Goal: Transaction & Acquisition: Subscribe to service/newsletter

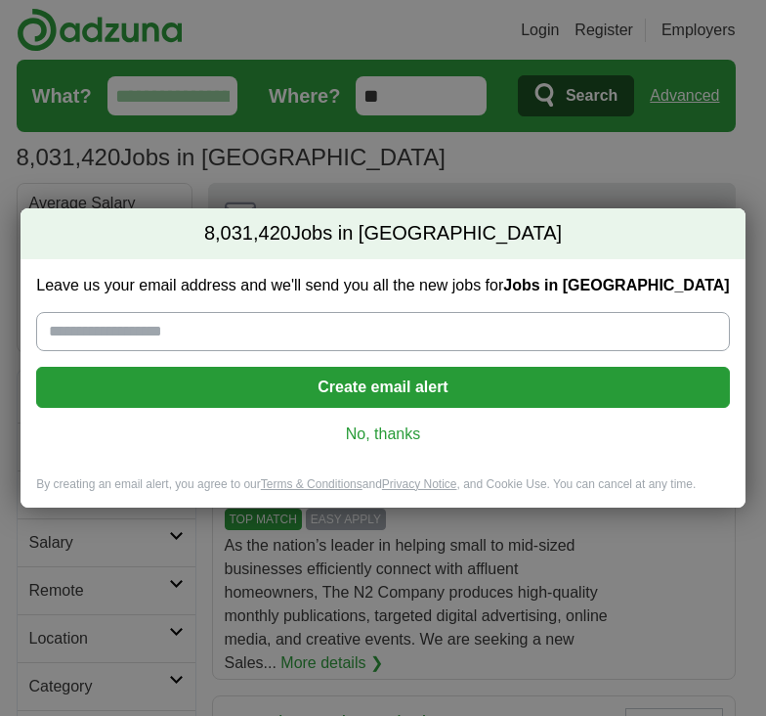
click at [327, 338] on input "Leave us your email address and we'll send you all the new jobs for Jobs in US" at bounding box center [382, 331] width 693 height 39
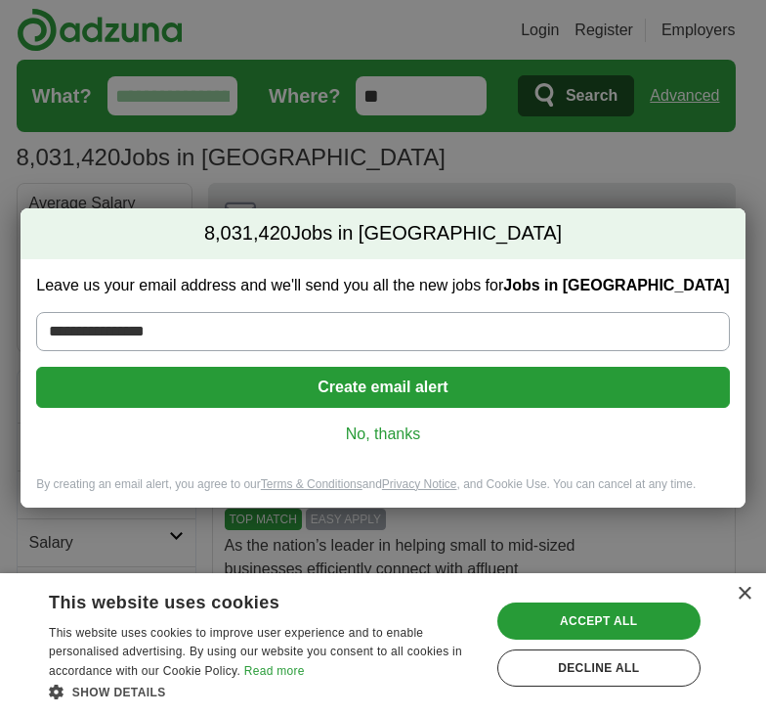
type input "**********"
click at [391, 388] on button "Create email alert" at bounding box center [382, 387] width 693 height 41
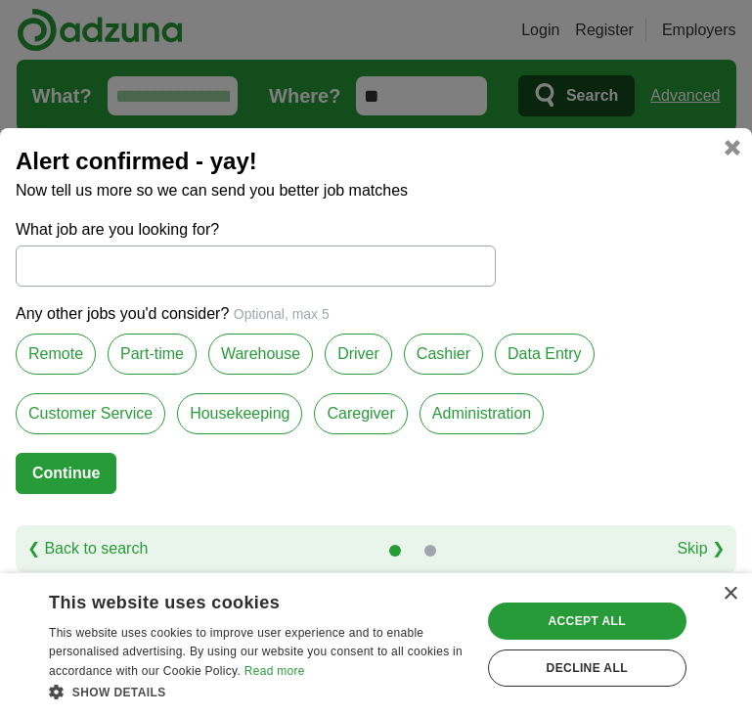
click at [132, 411] on label "Customer Service" at bounding box center [91, 413] width 150 height 41
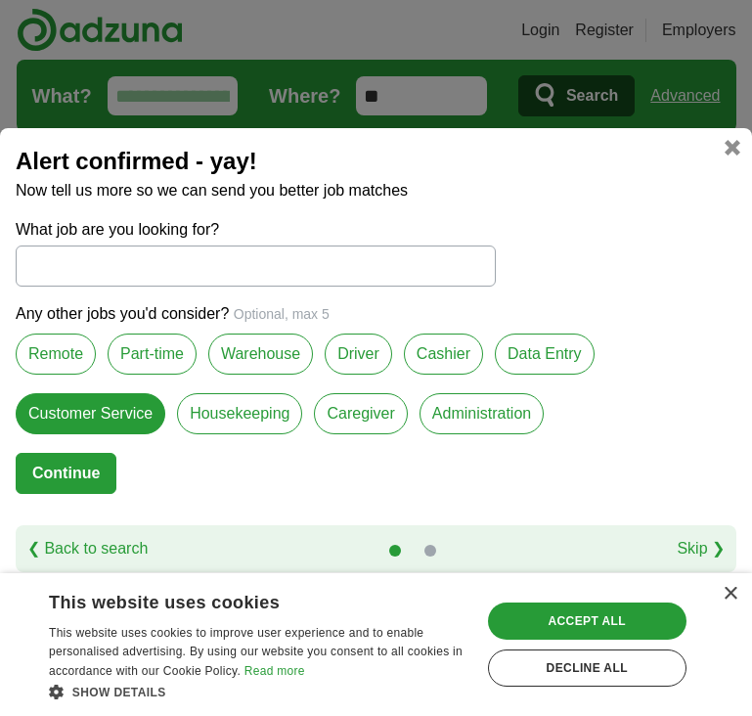
click at [89, 475] on button "Continue" at bounding box center [66, 473] width 101 height 41
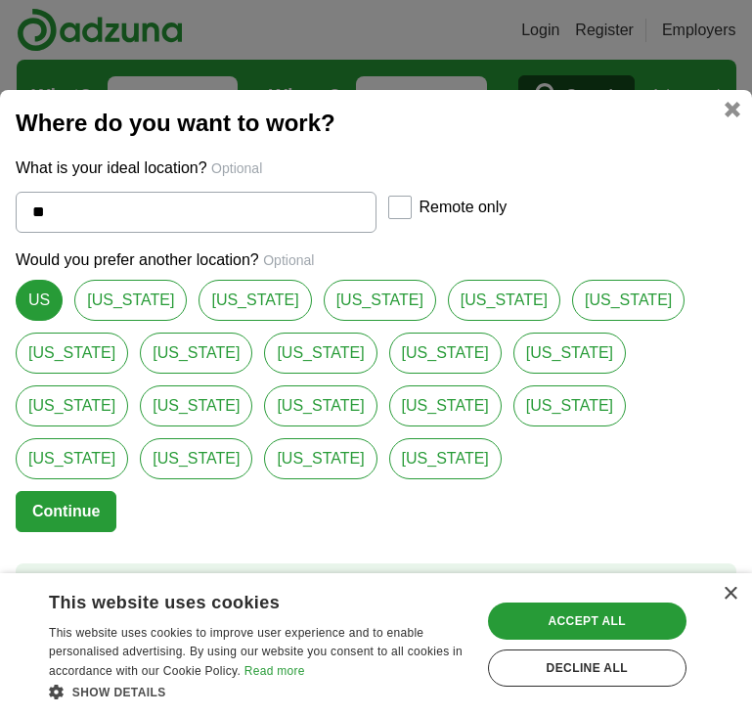
click at [39, 321] on link "US" at bounding box center [39, 300] width 47 height 41
click at [68, 491] on button "Continue" at bounding box center [66, 511] width 101 height 41
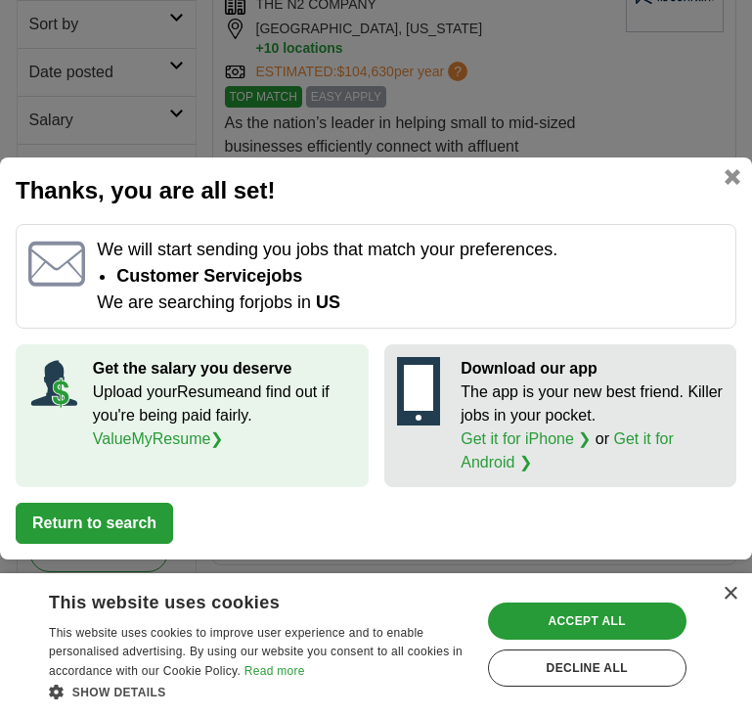
scroll to position [489, 0]
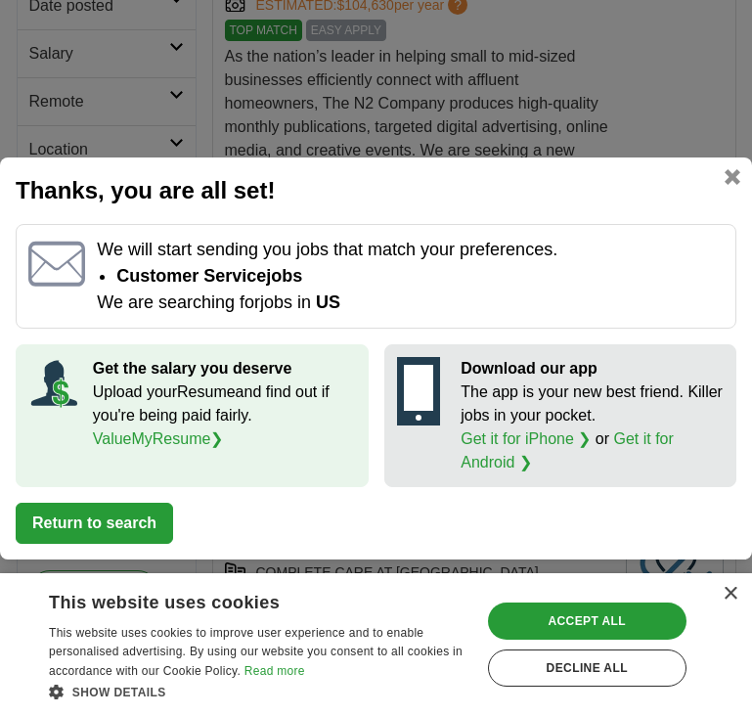
click at [732, 184] on link at bounding box center [732, 177] width 16 height 16
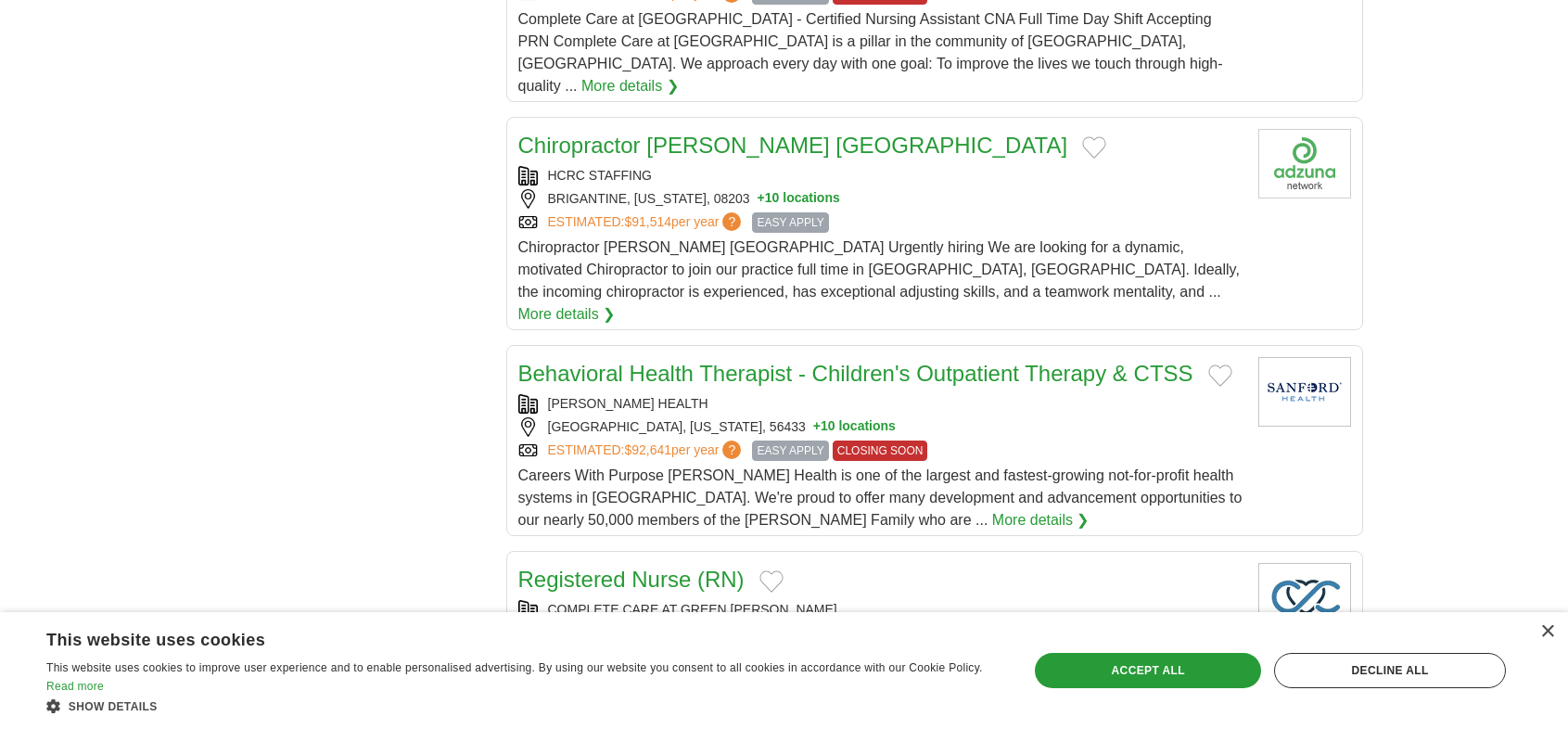
scroll to position [2134, 0]
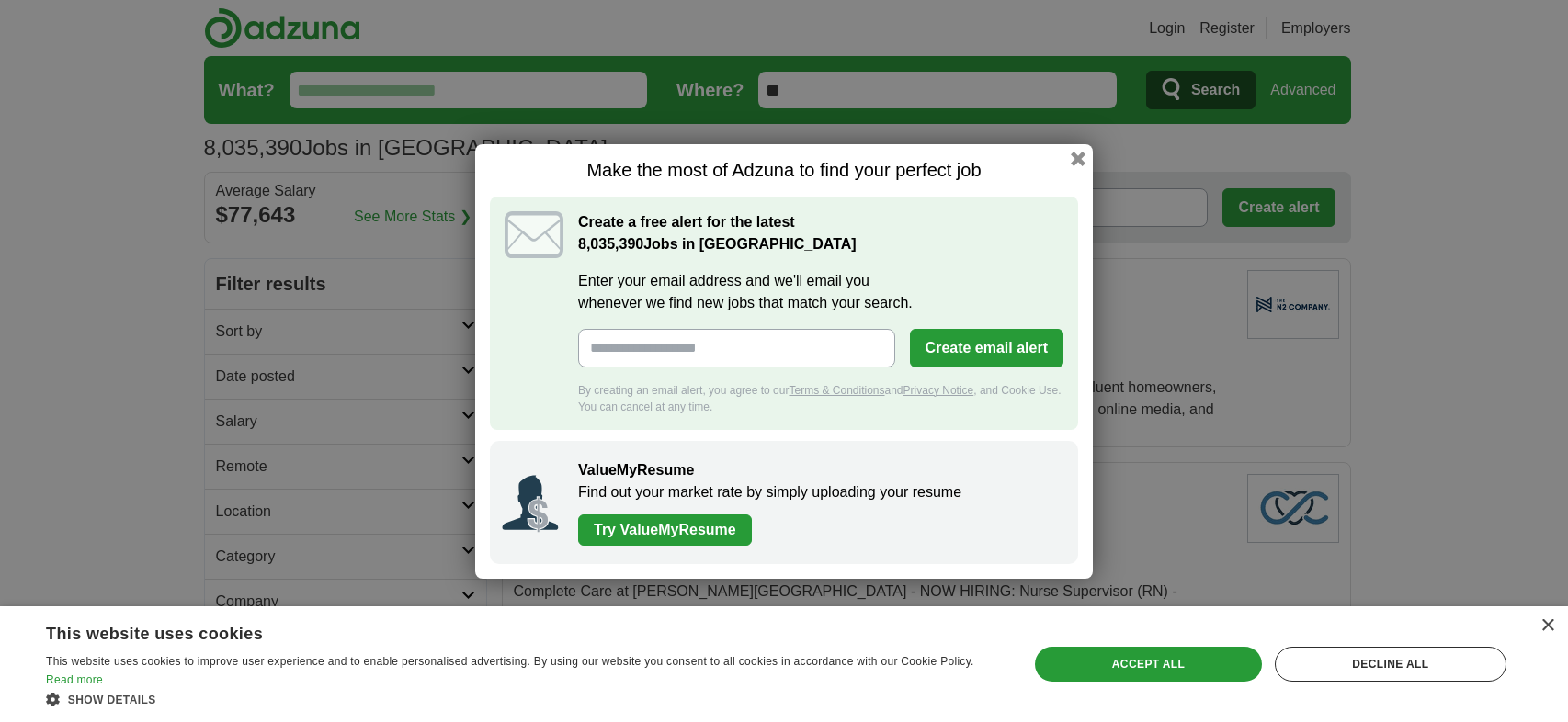
click at [758, 349] on input "Enter your email address and we'll email you whenever we find new jobs that mat…" at bounding box center [736, 348] width 317 height 39
type input "**********"
click at [968, 345] on button "Create email alert" at bounding box center [986, 348] width 153 height 39
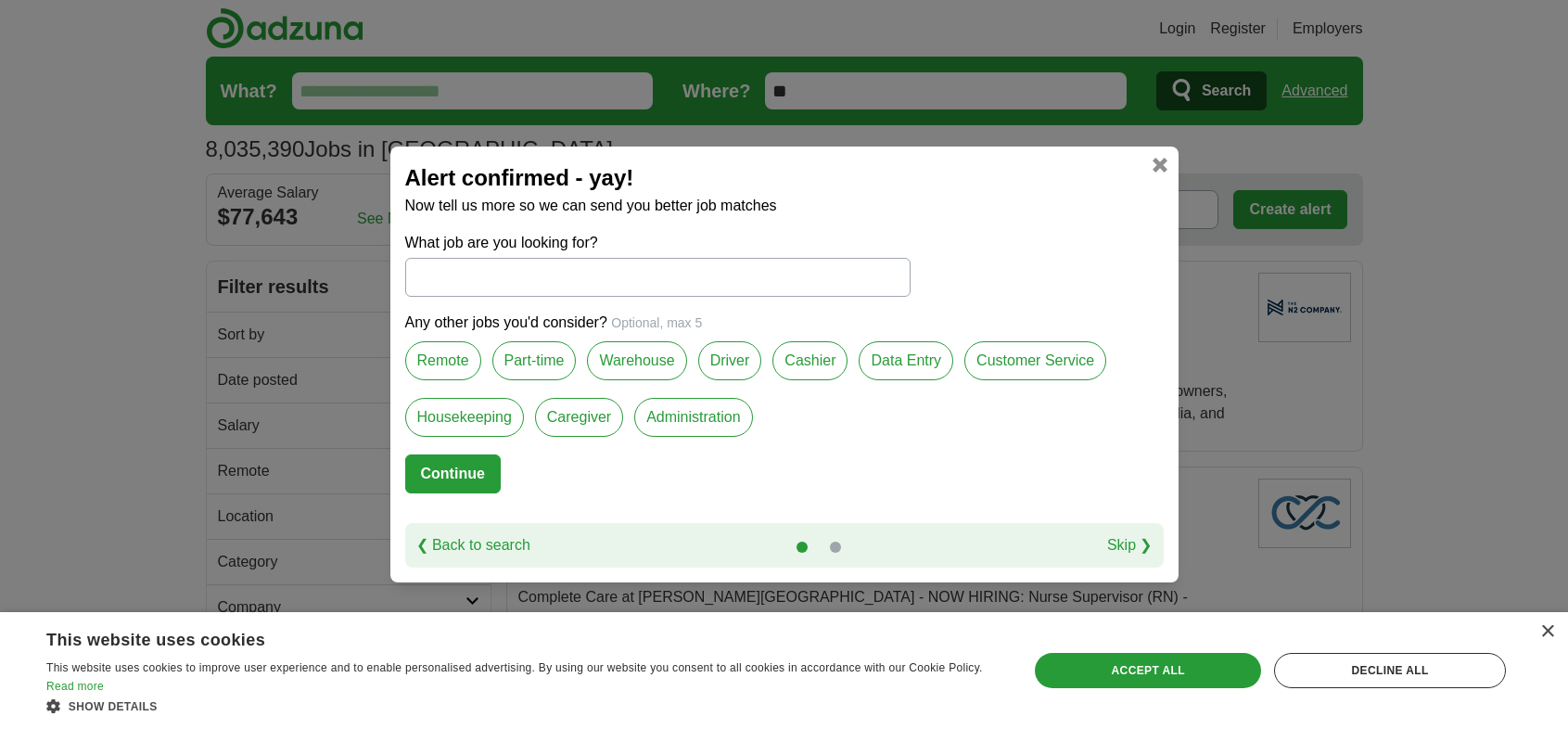
click at [542, 368] on label "Part-time" at bounding box center [534, 361] width 84 height 39
click at [544, 271] on input "What job are you looking for?" at bounding box center [657, 277] width 506 height 39
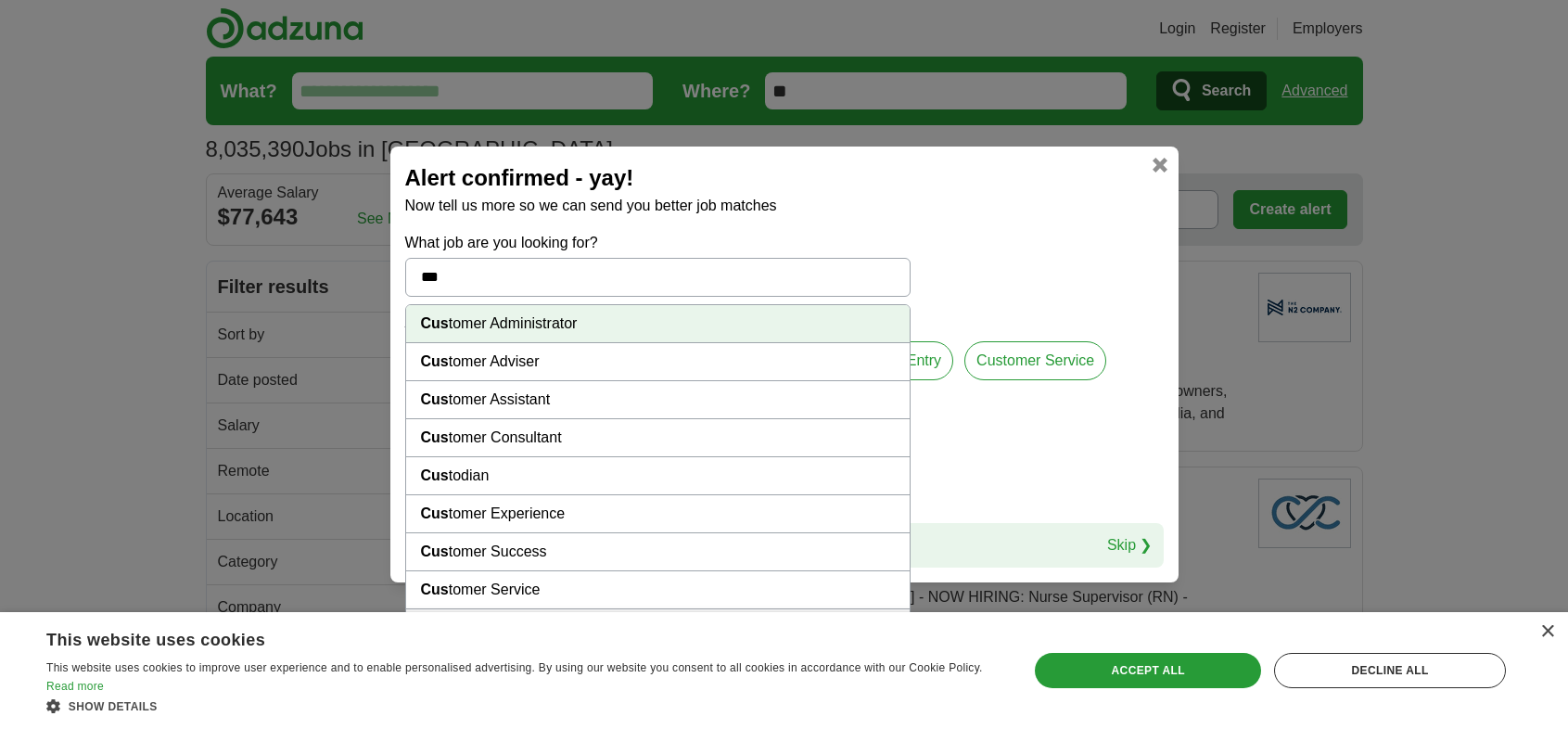
click at [460, 592] on li "Cus tomer Service" at bounding box center [657, 590] width 504 height 38
type input "**********"
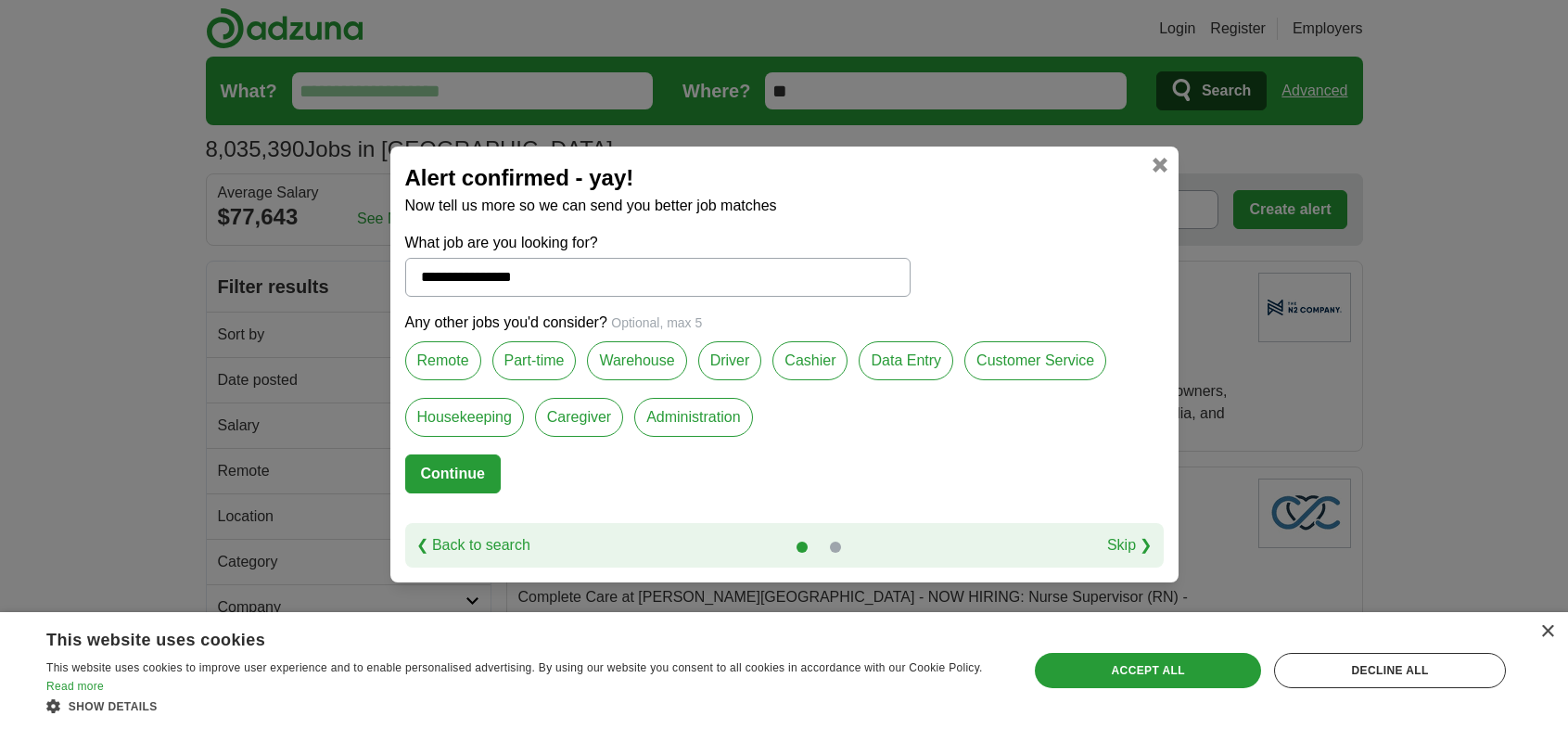
click at [520, 356] on label "Part-time" at bounding box center [534, 361] width 84 height 39
click at [473, 474] on button "Continue" at bounding box center [452, 474] width 96 height 39
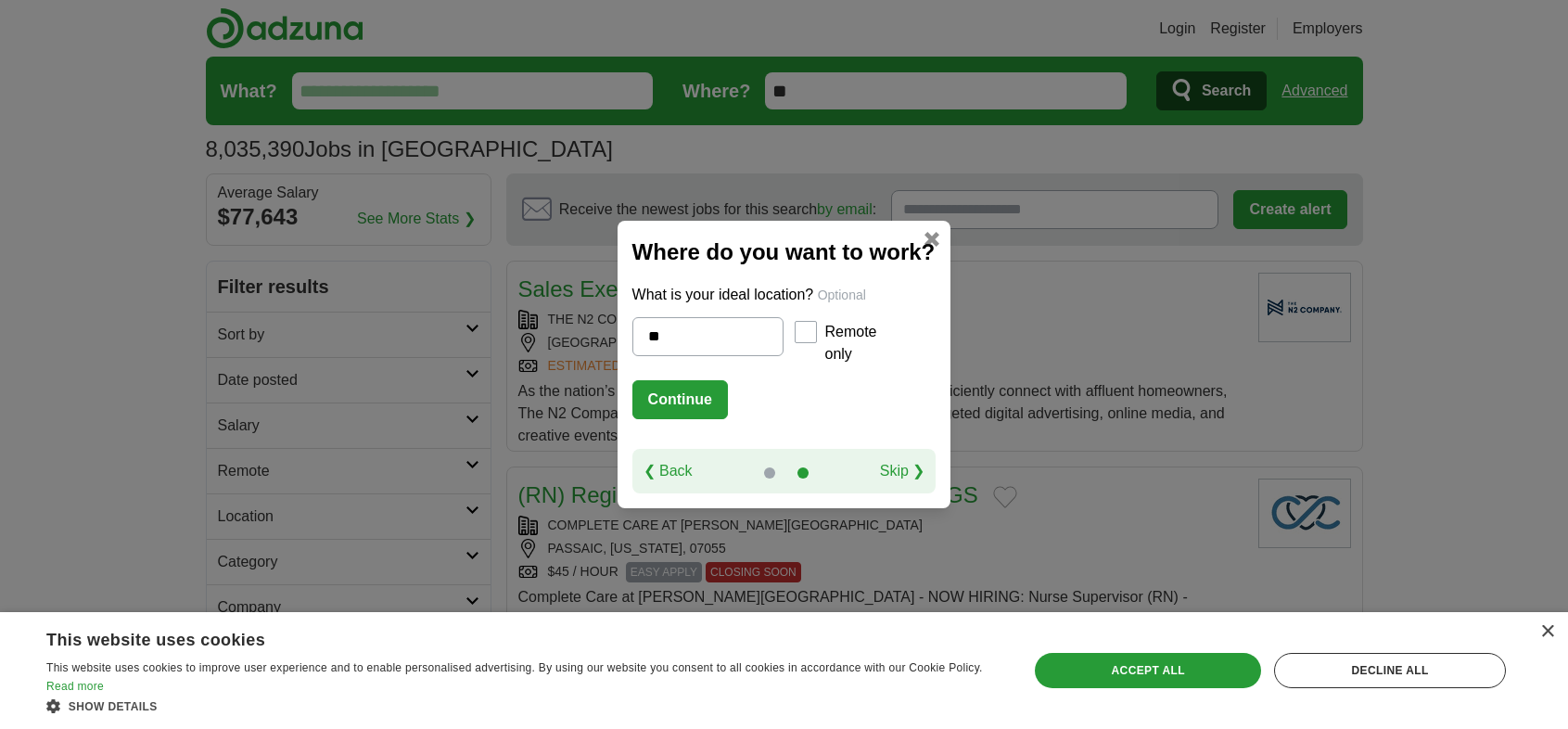
click at [917, 471] on link "Skip ❯" at bounding box center [903, 471] width 46 height 22
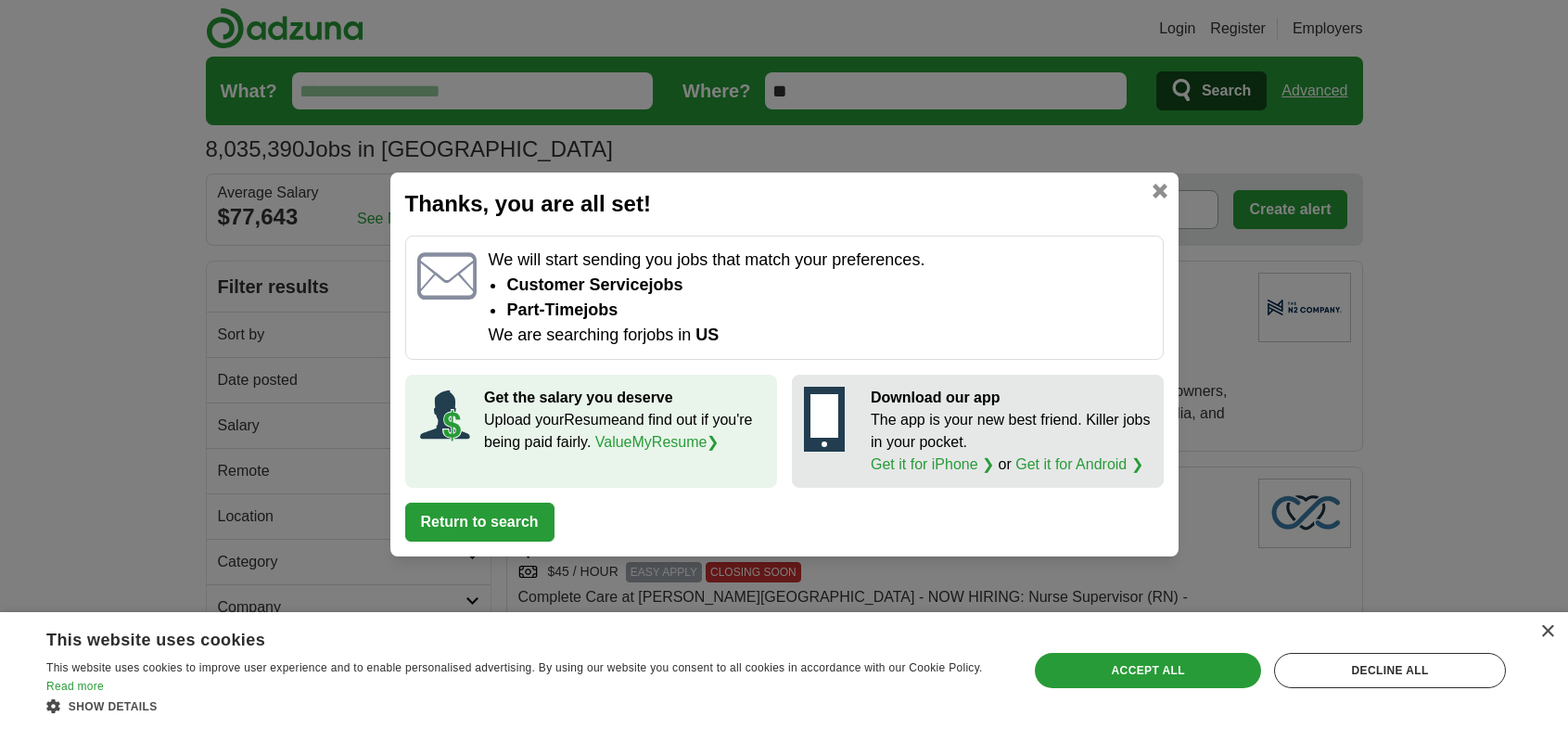
click at [517, 522] on button "Return to search" at bounding box center [479, 522] width 149 height 39
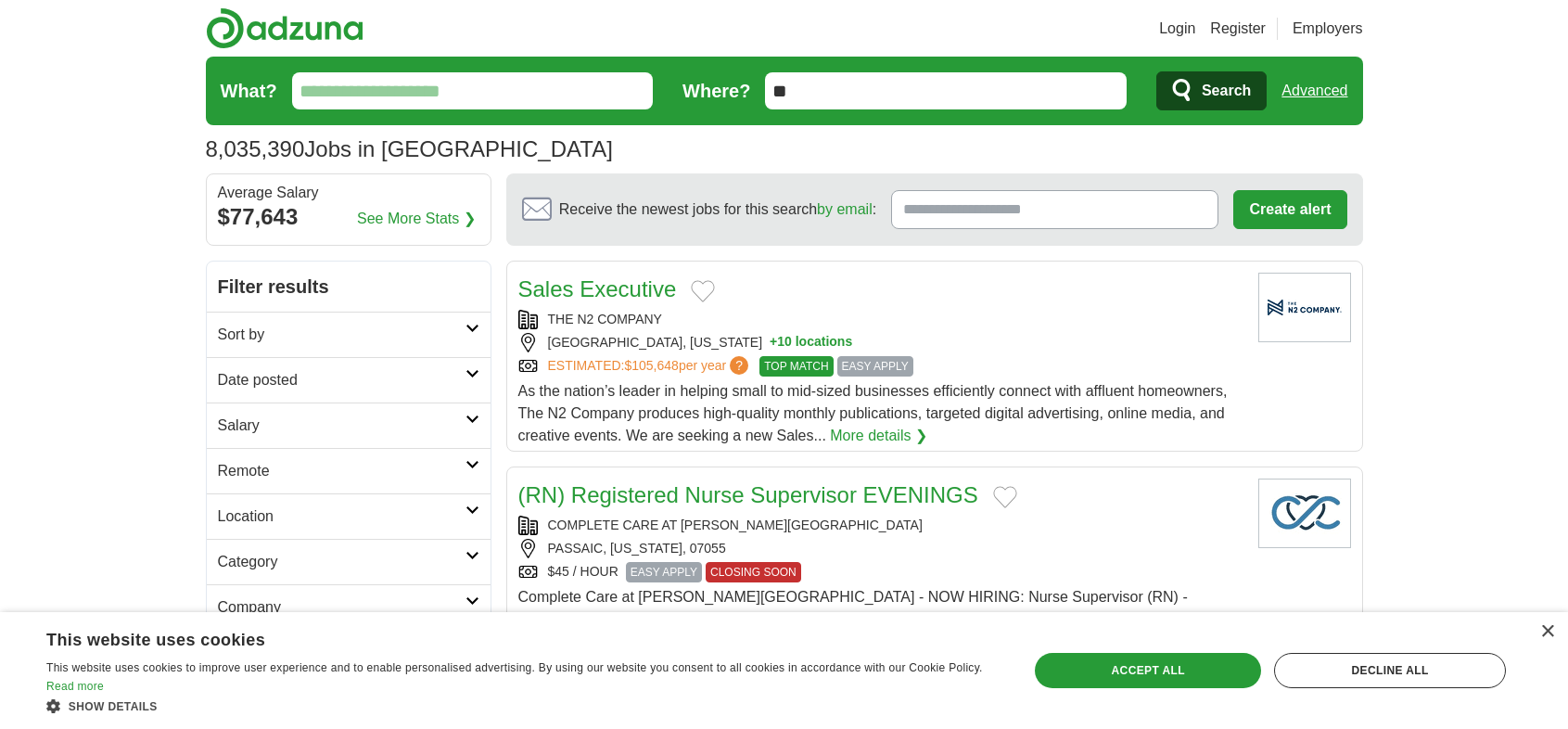
click at [247, 598] on h2 "Company" at bounding box center [341, 608] width 248 height 22
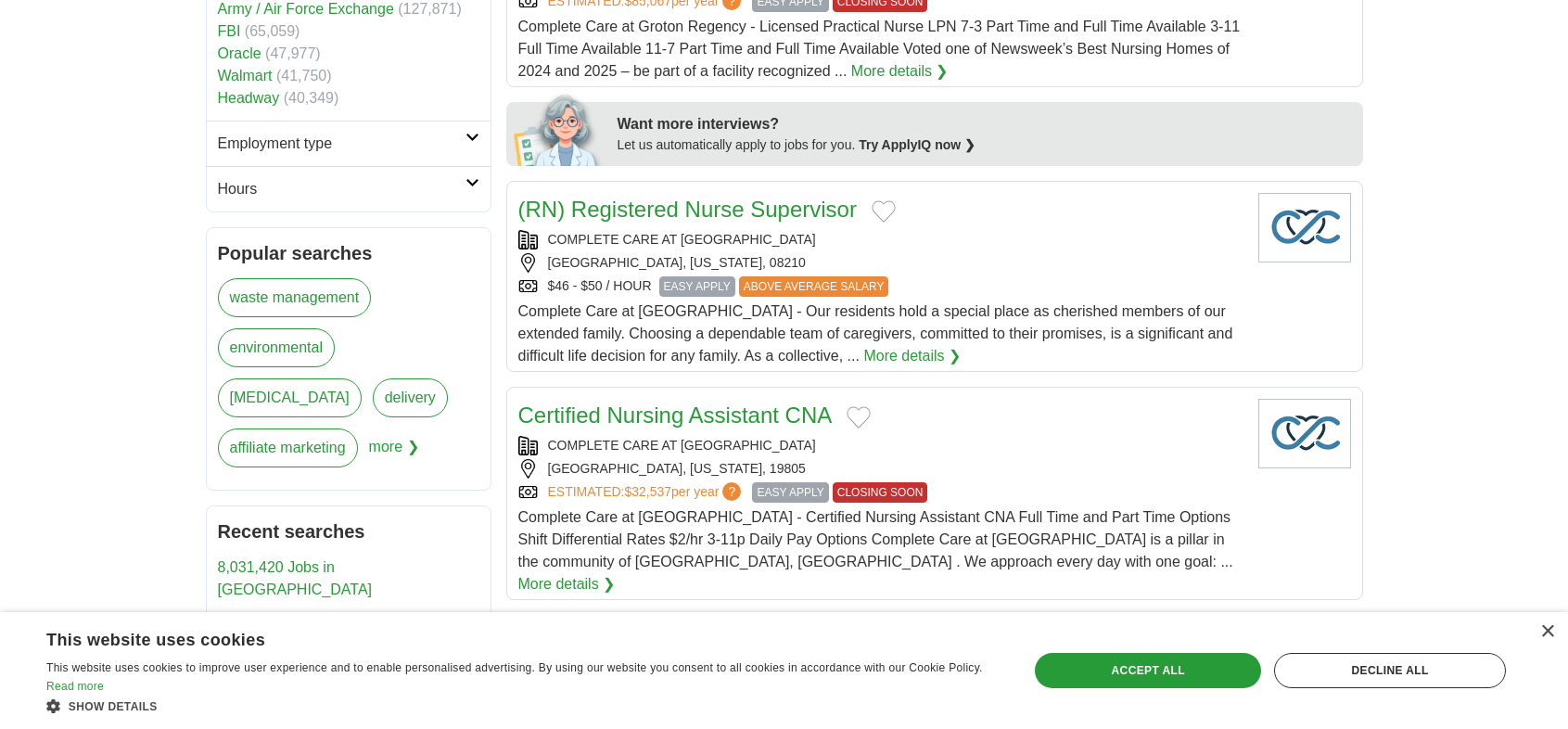
scroll to position [835, 0]
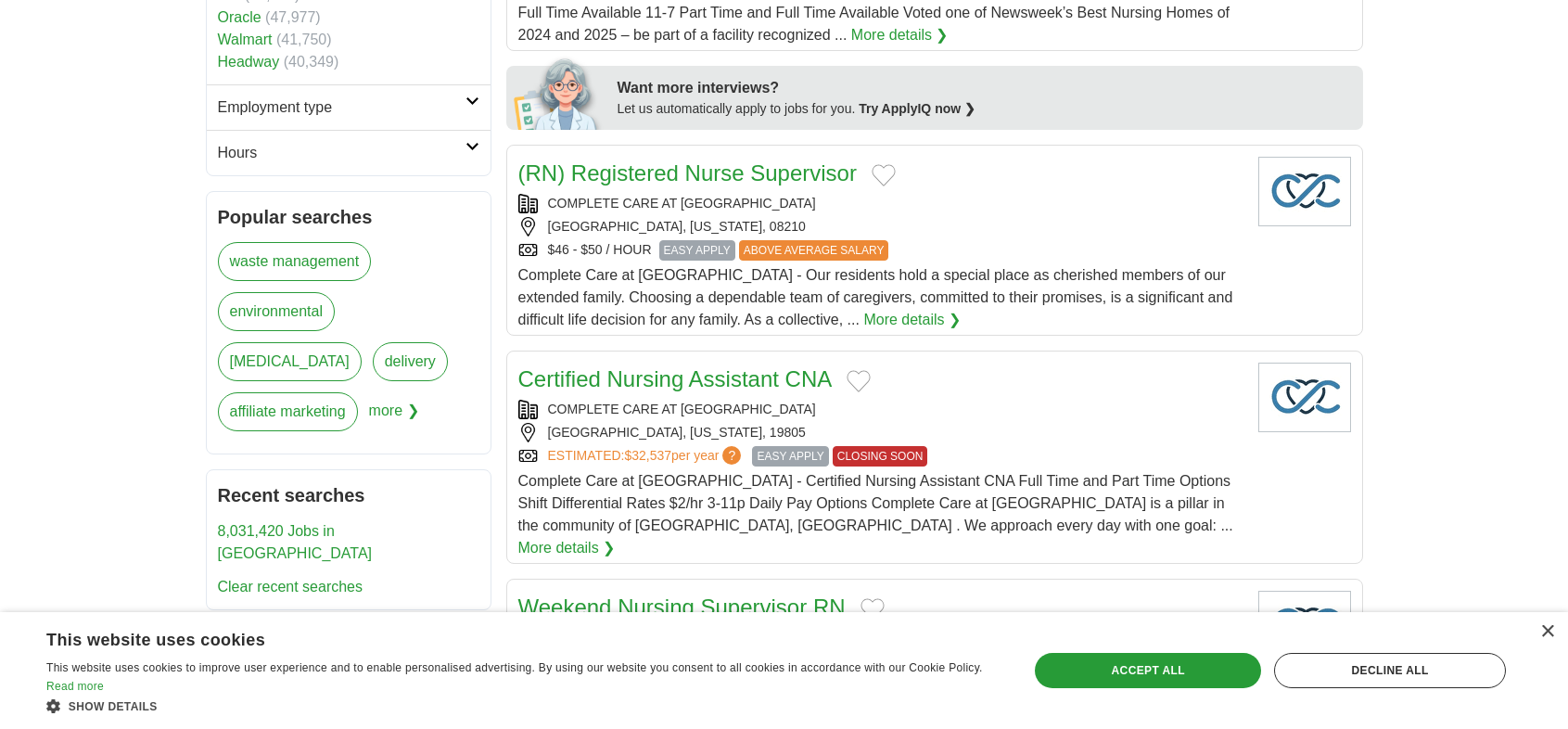
click at [369, 392] on span "more ❯" at bounding box center [394, 417] width 50 height 50
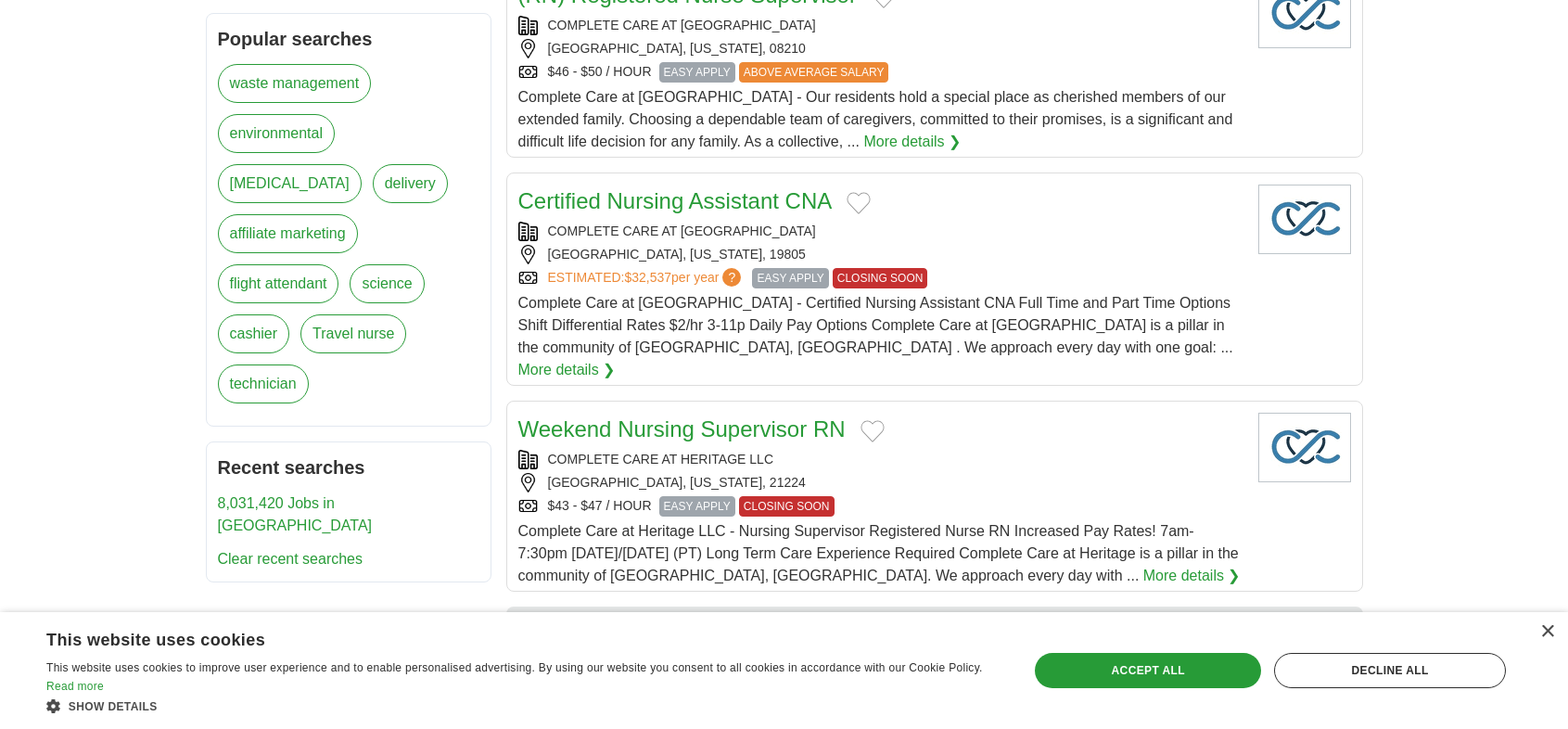
scroll to position [1020, 0]
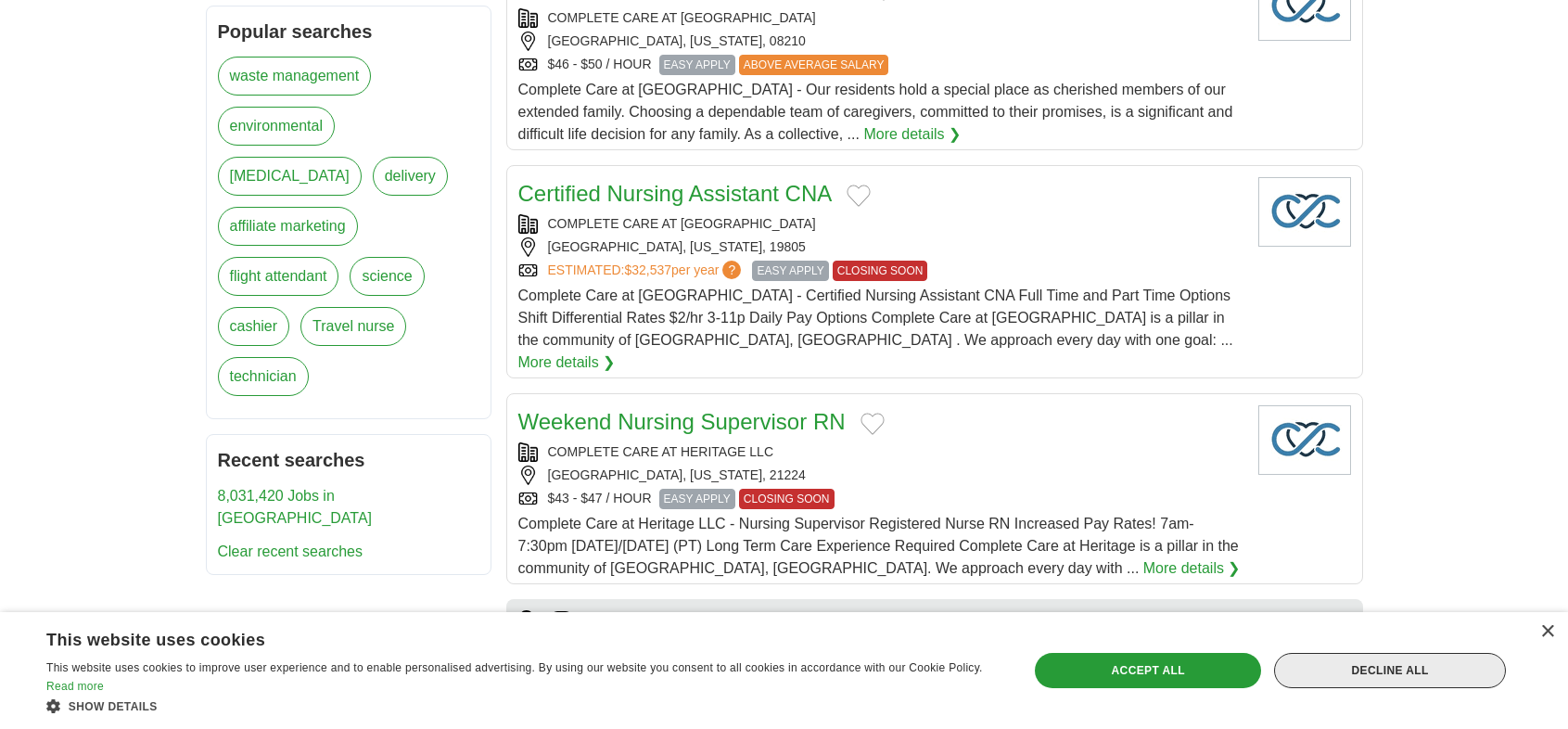
click at [1376, 670] on div "Decline all" at bounding box center [1390, 670] width 231 height 35
